Goal: Task Accomplishment & Management: Complete application form

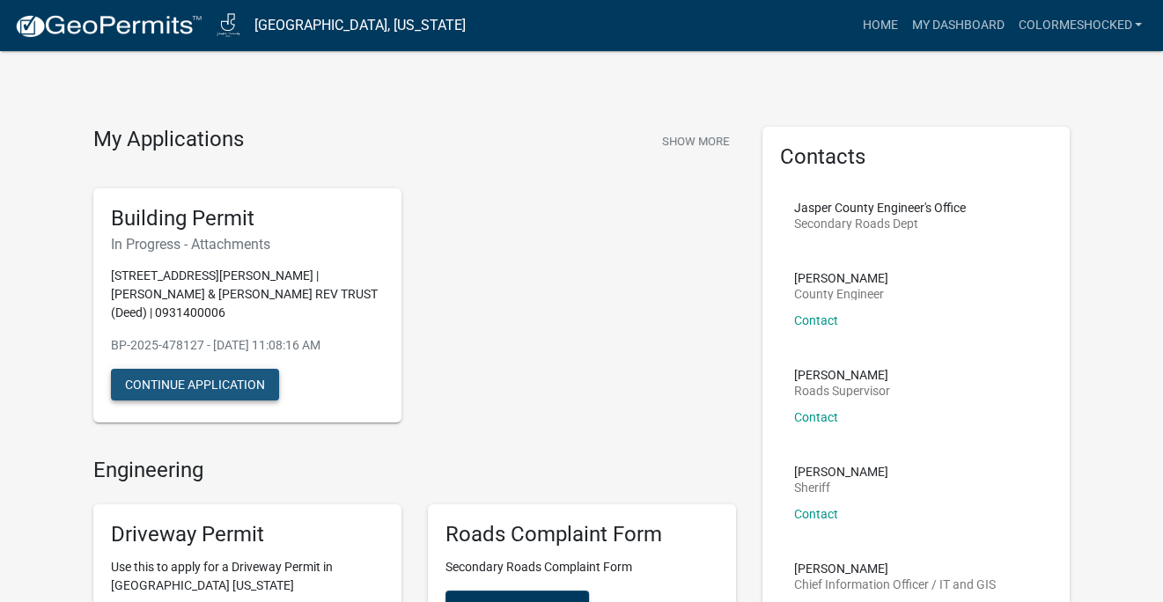
click at [197, 387] on button "Continue Application" at bounding box center [195, 385] width 168 height 32
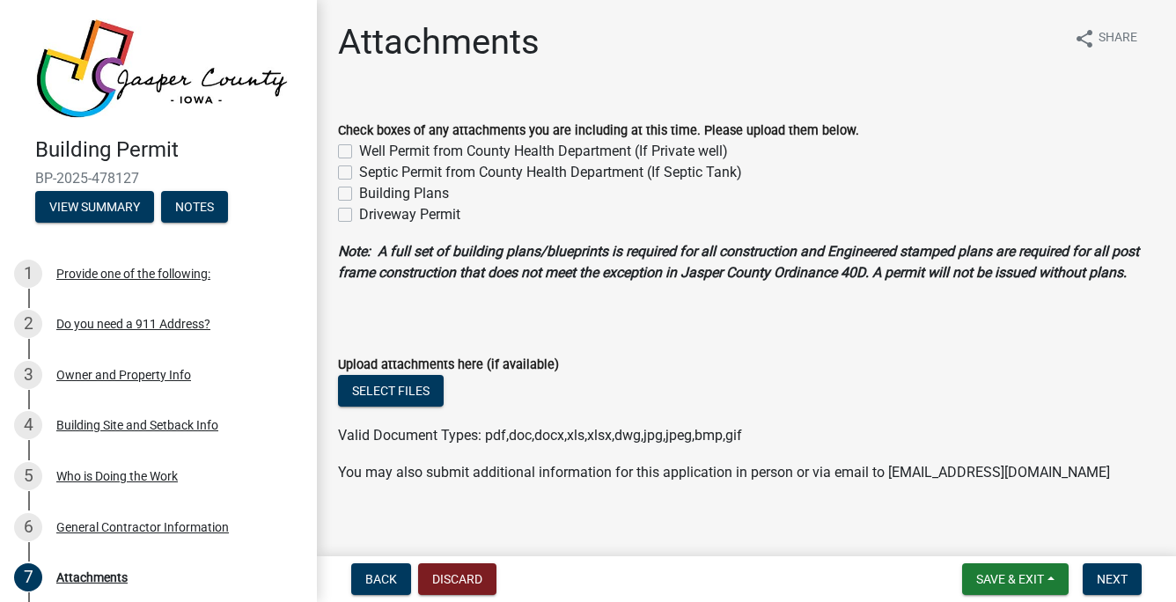
click at [359, 195] on label "Building Plans" at bounding box center [404, 193] width 90 height 21
click at [359, 195] on input "Building Plans" at bounding box center [364, 188] width 11 height 11
checkbox input "true"
checkbox input "false"
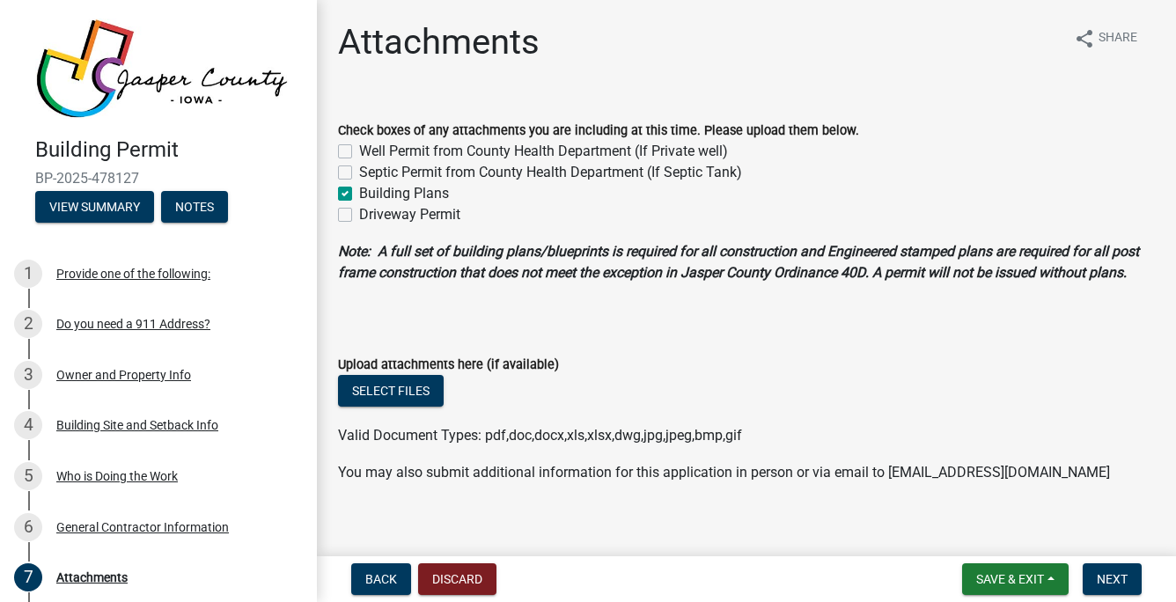
checkbox input "true"
checkbox input "false"
click at [391, 578] on span "Back" at bounding box center [381, 579] width 32 height 14
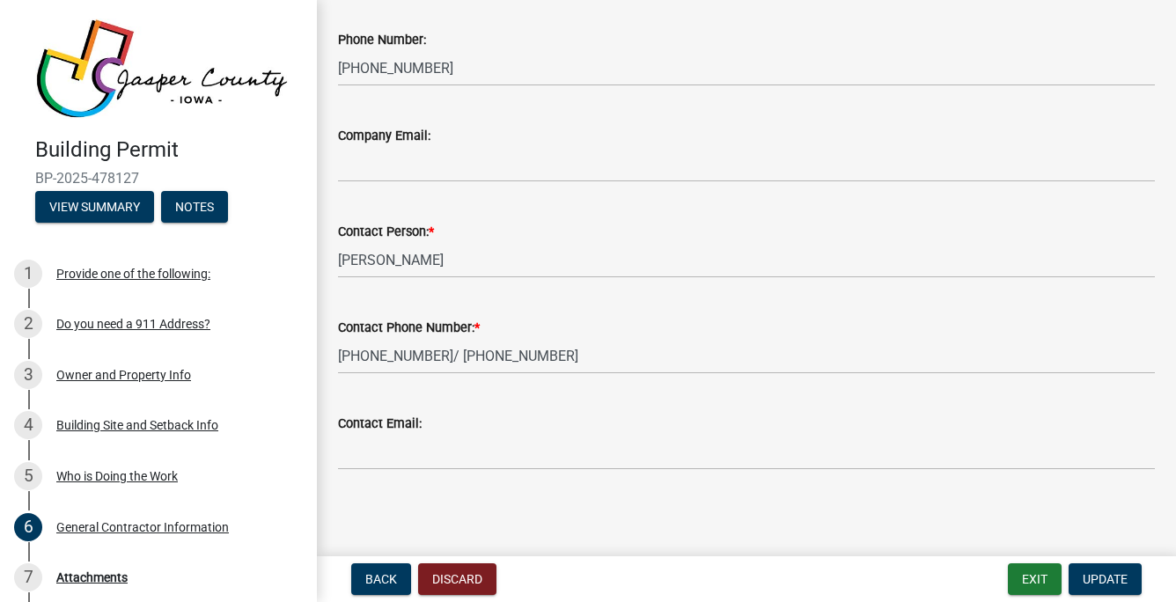
scroll to position [672, 0]
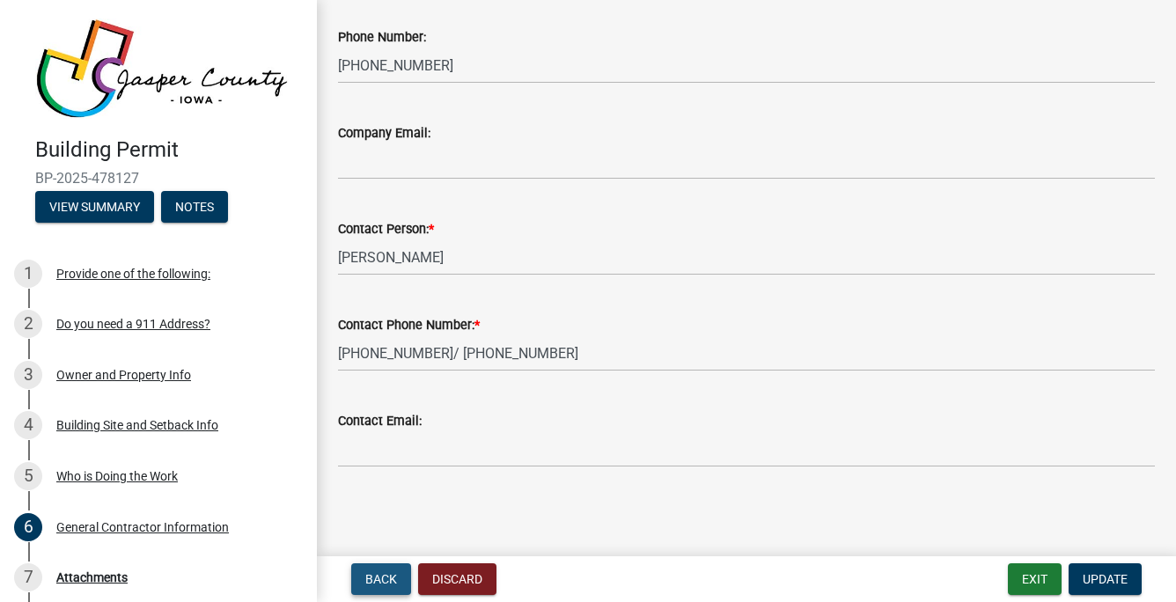
click at [387, 581] on span "Back" at bounding box center [381, 579] width 32 height 14
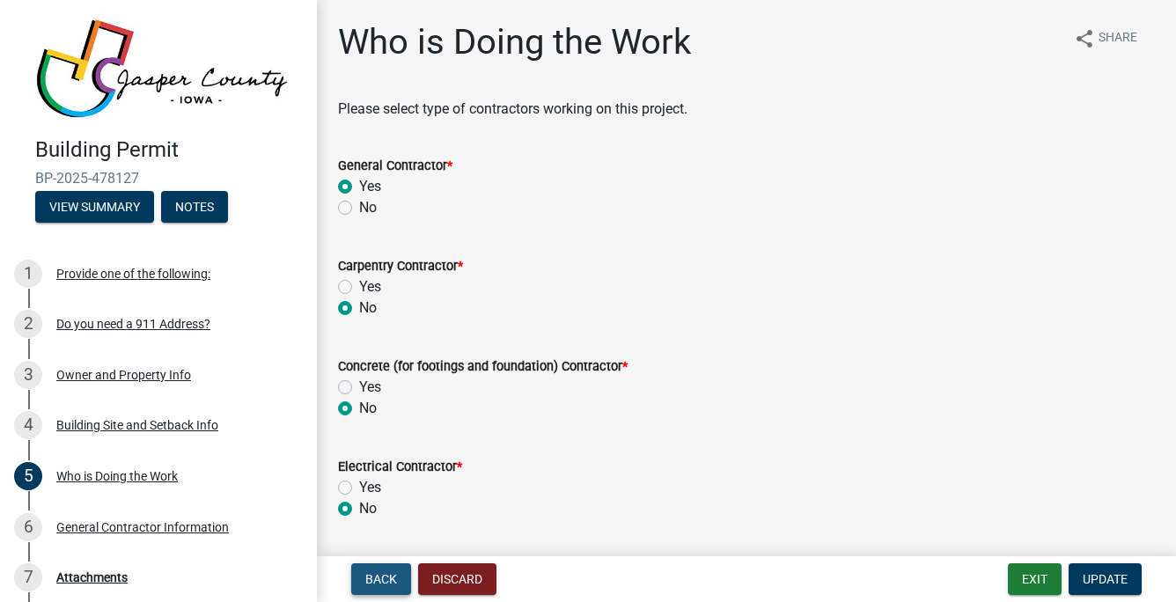
click at [387, 581] on span "Back" at bounding box center [381, 579] width 32 height 14
